Goal: Task Accomplishment & Management: Use online tool/utility

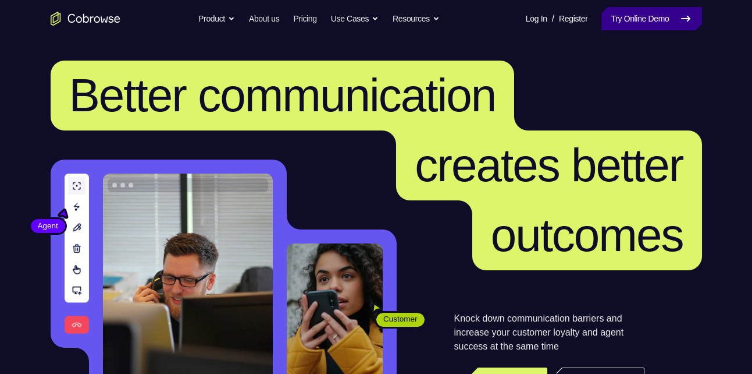
click at [644, 23] on link "Try Online Demo" at bounding box center [652, 18] width 100 height 23
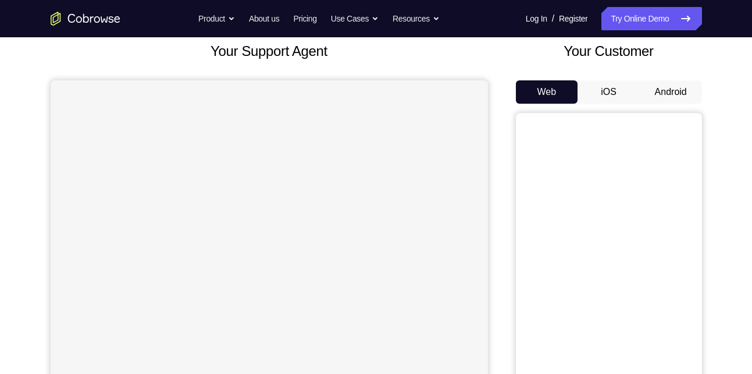
scroll to position [70, 0]
click at [666, 95] on button "Android" at bounding box center [671, 92] width 62 height 23
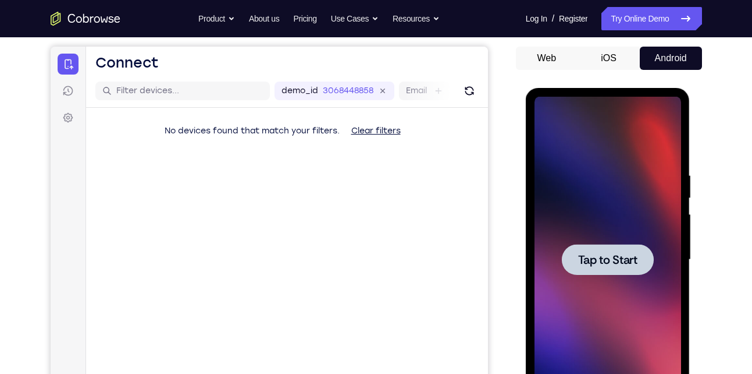
scroll to position [0, 0]
click at [606, 300] on div at bounding box center [608, 260] width 147 height 326
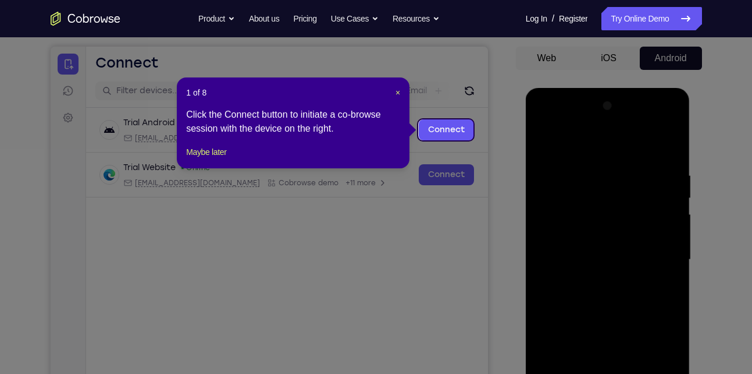
click at [402, 96] on div "1 of 8 × Click the Connect button to initiate a co-browse session with the devi…" at bounding box center [293, 122] width 233 height 91
click at [403, 92] on div "1 of 8 × Click the Connect button to initiate a co-browse session with the devi…" at bounding box center [293, 122] width 233 height 91
click at [397, 92] on span "×" at bounding box center [398, 92] width 5 height 9
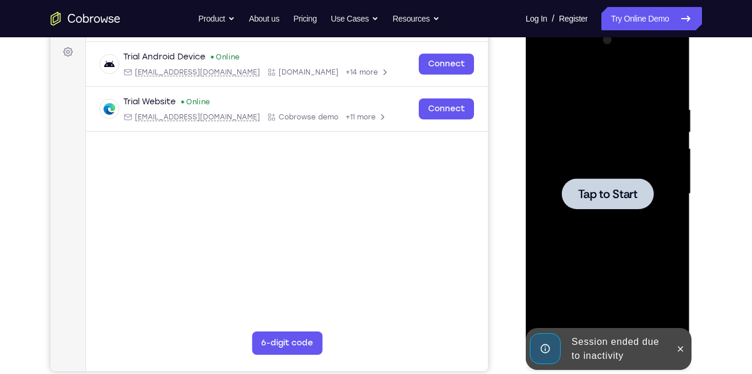
scroll to position [163, 0]
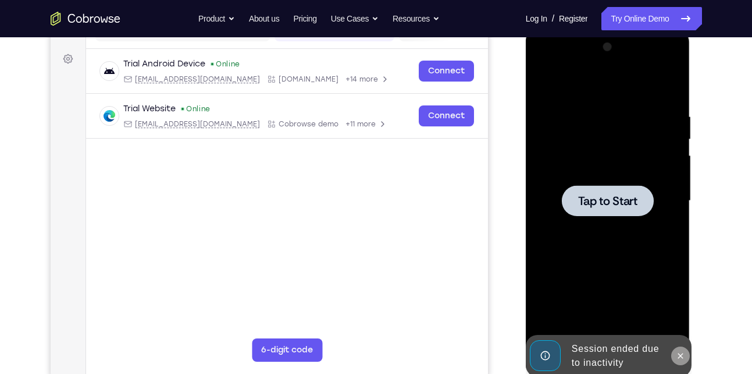
click at [681, 351] on icon at bounding box center [680, 355] width 9 height 9
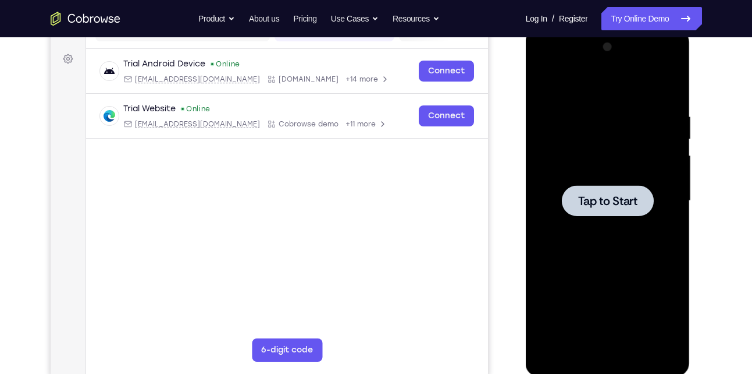
click at [620, 290] on div at bounding box center [608, 201] width 147 height 326
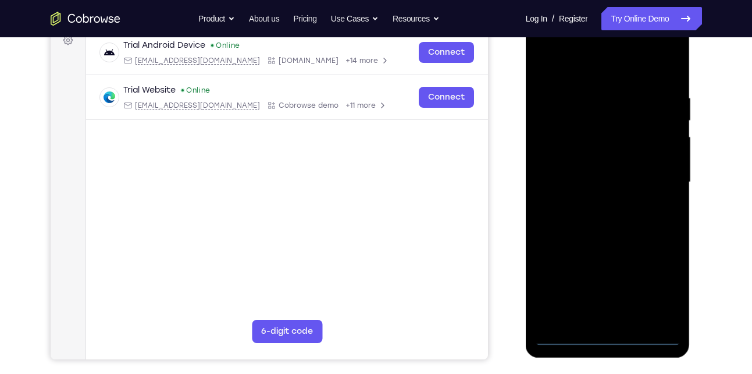
scroll to position [162, 0]
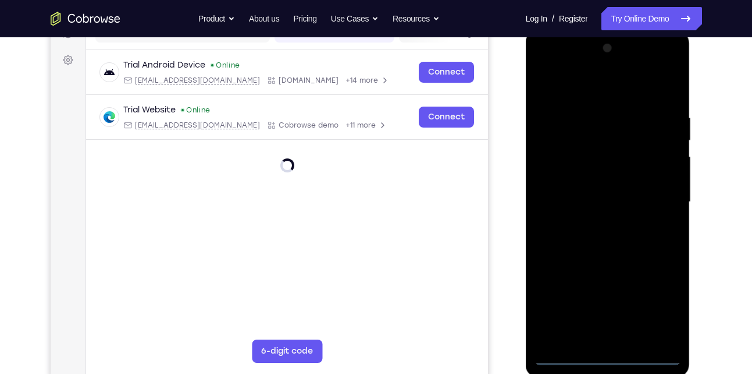
click at [610, 347] on div at bounding box center [608, 202] width 147 height 326
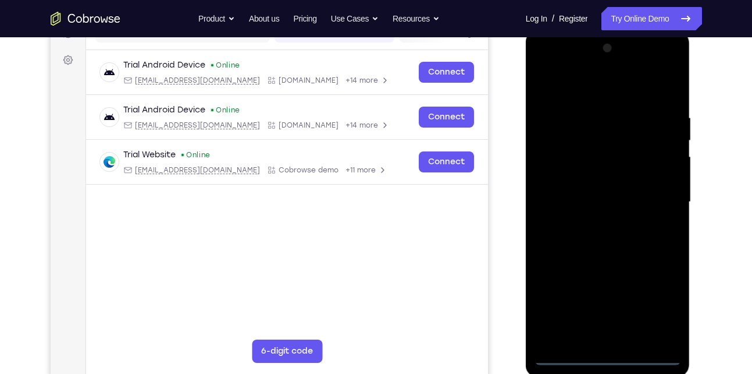
click at [610, 359] on div at bounding box center [608, 202] width 147 height 326
click at [610, 357] on div at bounding box center [608, 202] width 147 height 326
click at [653, 312] on div at bounding box center [608, 202] width 147 height 326
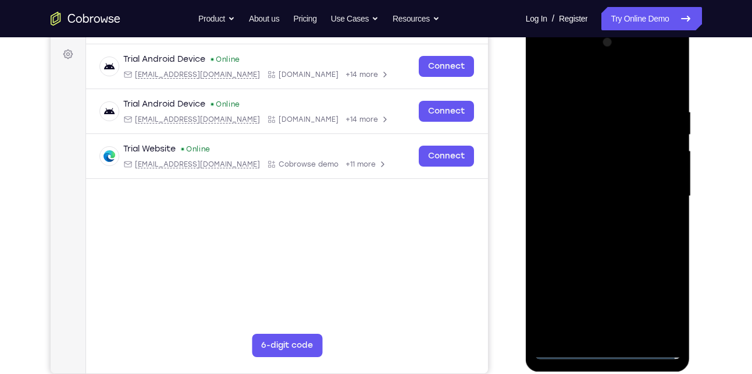
scroll to position [164, 0]
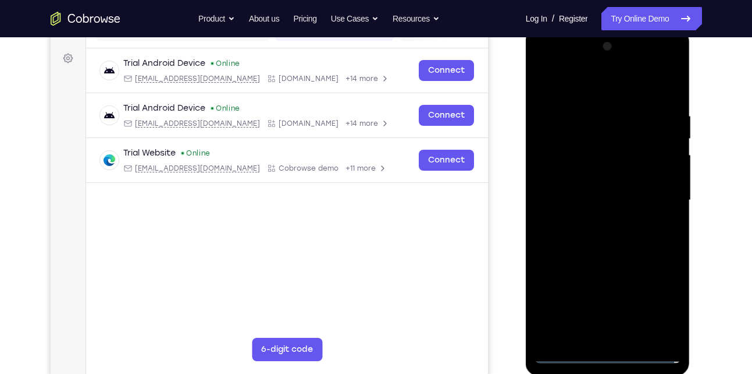
click at [591, 80] on div at bounding box center [608, 200] width 147 height 326
click at [652, 195] on div at bounding box center [608, 200] width 147 height 326
click at [596, 217] on div at bounding box center [608, 200] width 147 height 326
click at [582, 190] on div at bounding box center [608, 200] width 147 height 326
click at [600, 155] on div at bounding box center [608, 200] width 147 height 326
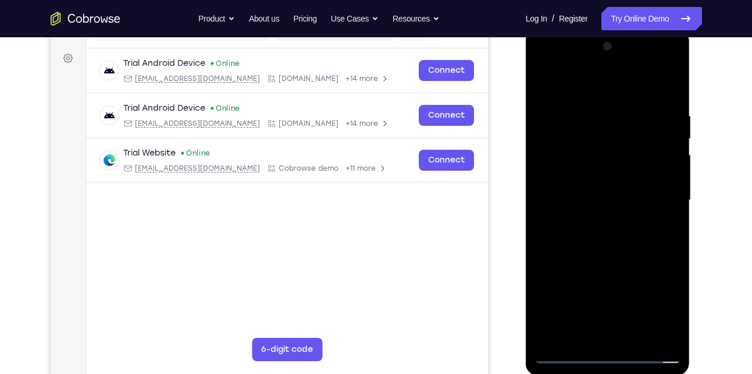
click at [596, 169] on div at bounding box center [608, 200] width 147 height 326
click at [613, 196] on div at bounding box center [608, 200] width 147 height 326
click at [625, 238] on div at bounding box center [608, 200] width 147 height 326
click at [627, 229] on div at bounding box center [608, 200] width 147 height 326
drag, startPoint x: 588, startPoint y: 88, endPoint x: 592, endPoint y: 61, distance: 27.6
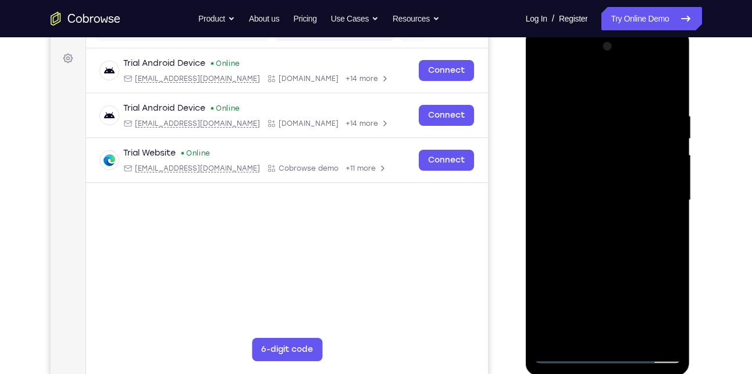
click at [592, 61] on div at bounding box center [608, 200] width 147 height 326
click at [606, 236] on div at bounding box center [608, 200] width 147 height 326
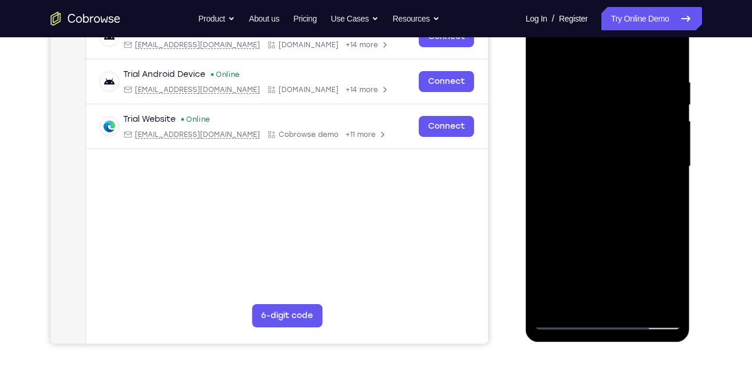
scroll to position [195, 0]
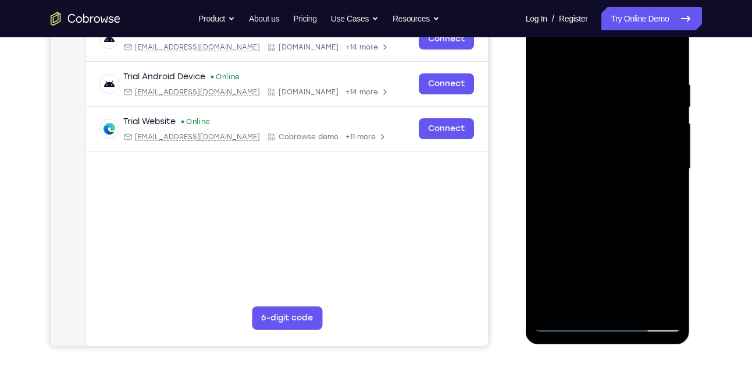
click at [595, 78] on div at bounding box center [608, 169] width 147 height 326
click at [606, 223] on div at bounding box center [608, 169] width 147 height 326
click at [589, 85] on div at bounding box center [608, 169] width 147 height 326
click at [664, 54] on div at bounding box center [608, 169] width 147 height 326
click at [599, 74] on div at bounding box center [608, 169] width 147 height 326
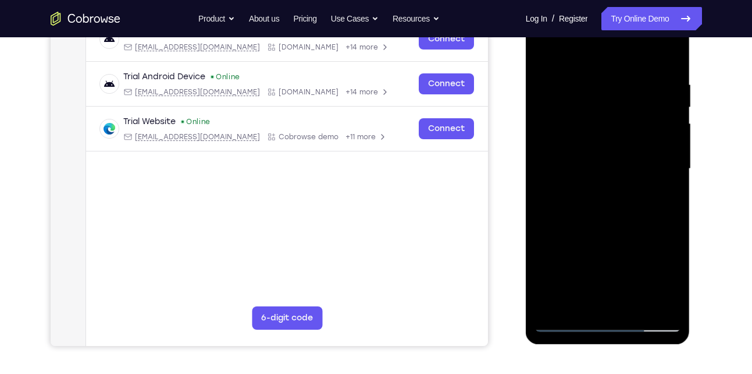
click at [557, 54] on div at bounding box center [608, 169] width 147 height 326
click at [612, 90] on div at bounding box center [608, 169] width 147 height 326
click at [570, 303] on div at bounding box center [608, 169] width 147 height 326
click at [547, 51] on div at bounding box center [608, 169] width 147 height 326
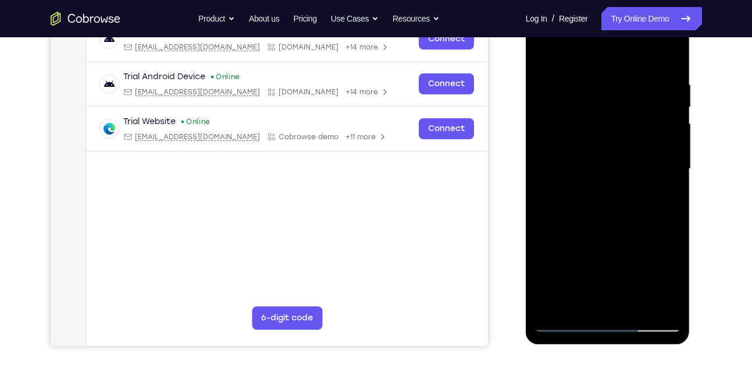
click at [581, 298] on div at bounding box center [608, 169] width 147 height 326
click at [555, 303] on div at bounding box center [608, 169] width 147 height 326
click at [625, 83] on div at bounding box center [608, 169] width 147 height 326
click at [667, 150] on div at bounding box center [608, 169] width 147 height 326
click at [667, 54] on div at bounding box center [608, 169] width 147 height 326
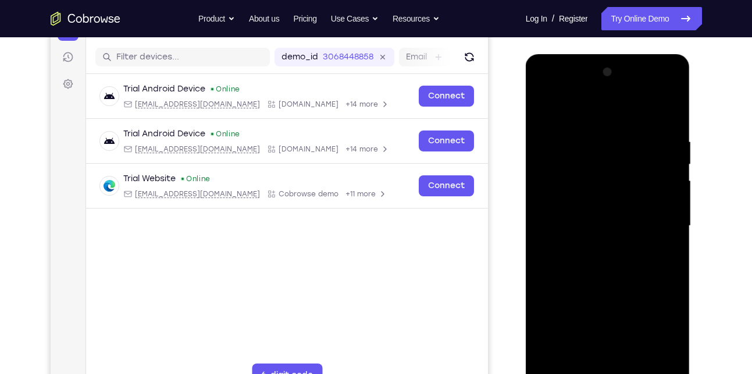
scroll to position [144, 0]
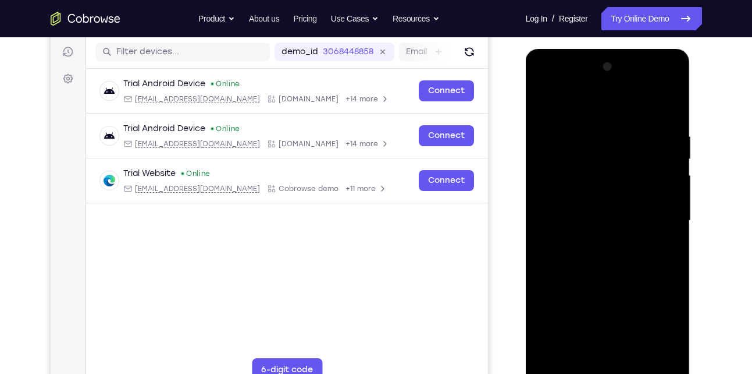
click at [677, 95] on div at bounding box center [608, 221] width 147 height 326
click at [671, 101] on div at bounding box center [608, 221] width 147 height 326
click at [543, 101] on div at bounding box center [608, 221] width 147 height 326
click at [588, 135] on div at bounding box center [608, 221] width 147 height 326
click at [555, 108] on div at bounding box center [608, 221] width 147 height 326
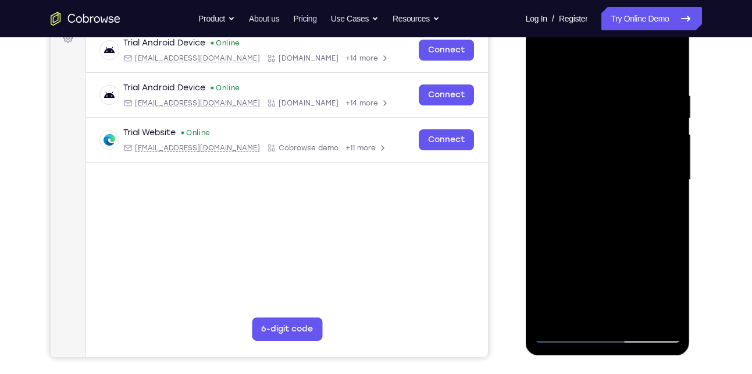
scroll to position [186, 0]
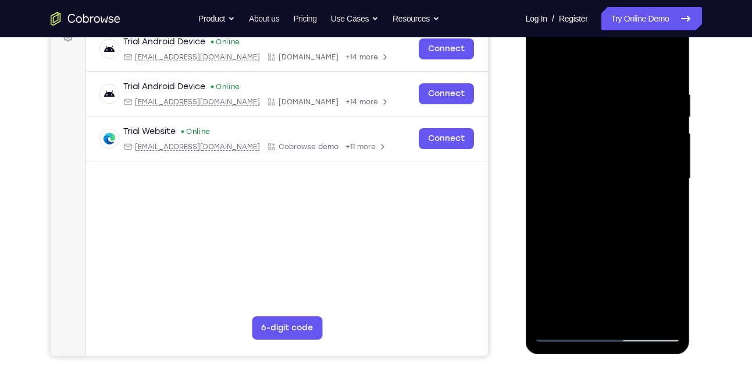
click at [571, 278] on div at bounding box center [608, 179] width 147 height 326
click at [542, 58] on div at bounding box center [608, 179] width 147 height 326
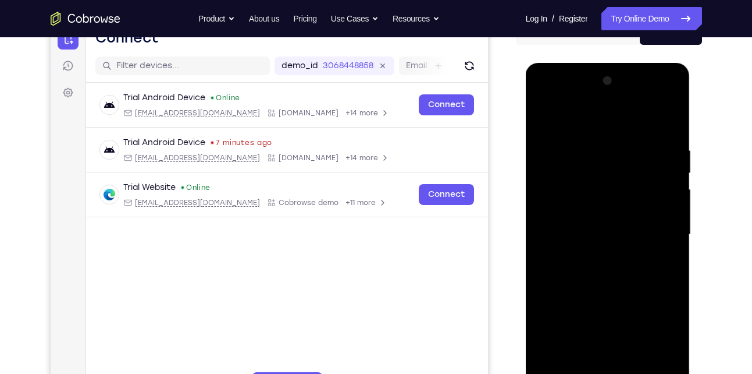
scroll to position [134, 0]
